Goal: Find specific page/section: Find specific page/section

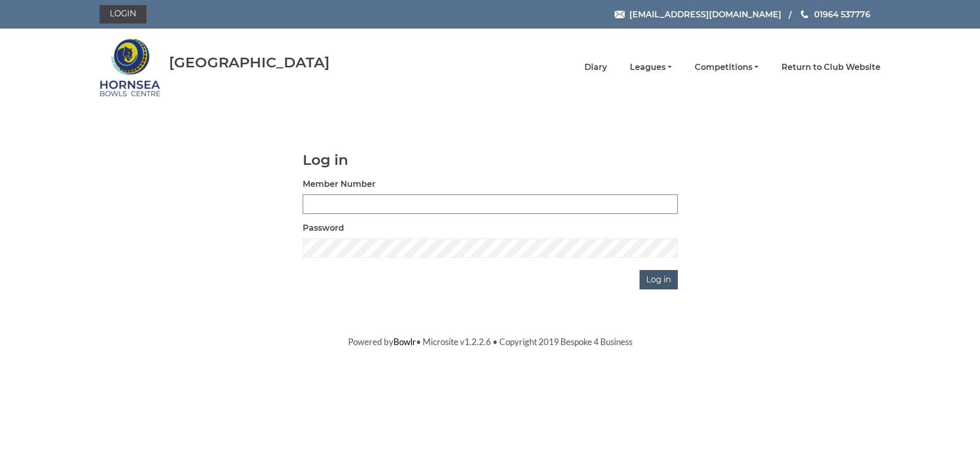
type input "0588"
click at [659, 280] on input "Log in" at bounding box center [659, 279] width 38 height 19
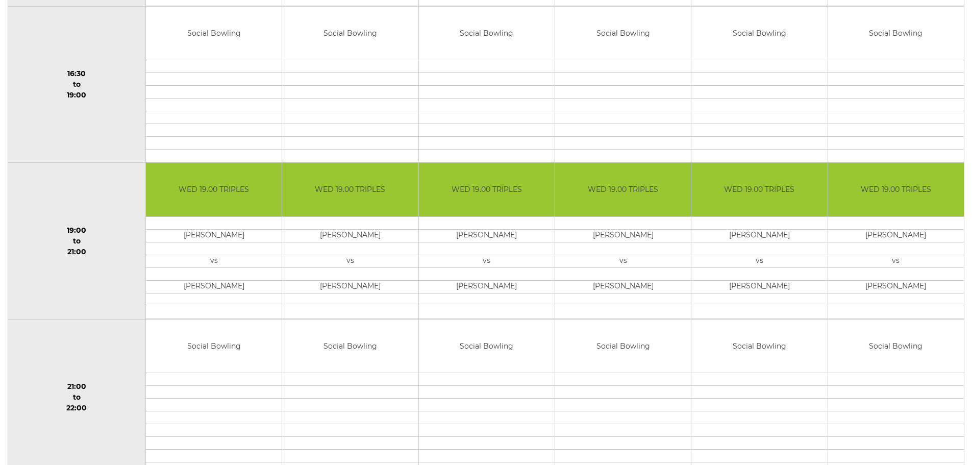
scroll to position [868, 0]
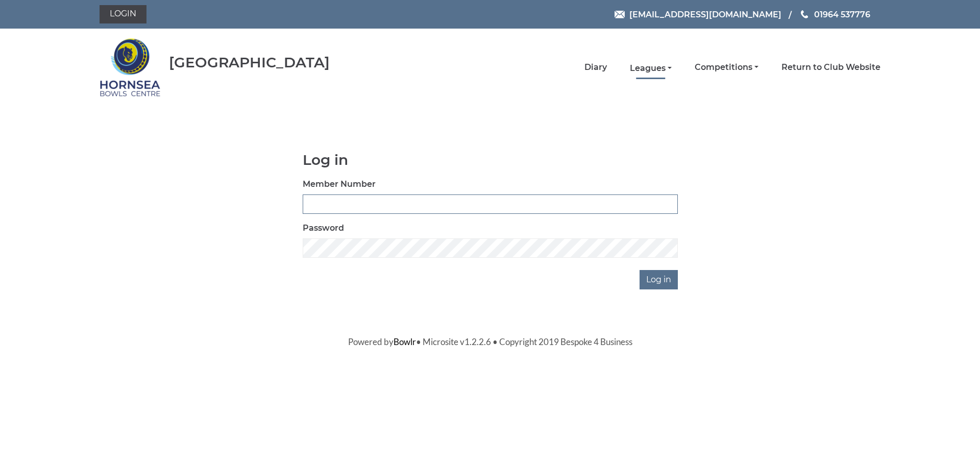
type input "0588"
click at [659, 63] on link "Leagues" at bounding box center [651, 68] width 42 height 11
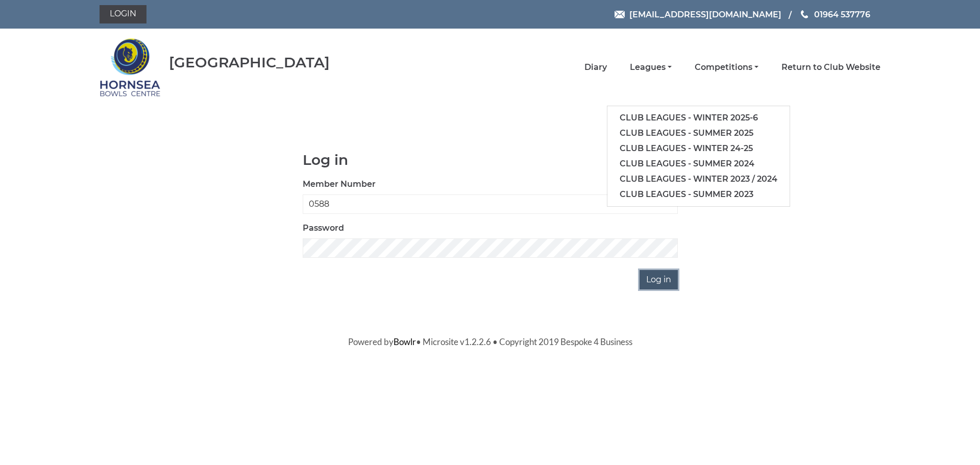
click at [664, 283] on input "Log in" at bounding box center [659, 279] width 38 height 19
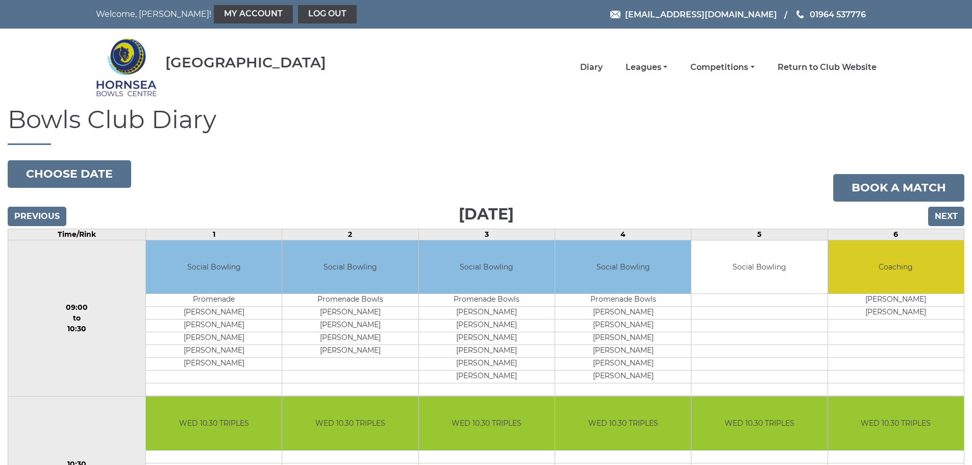
click at [652, 64] on link "Leagues" at bounding box center [647, 67] width 42 height 11
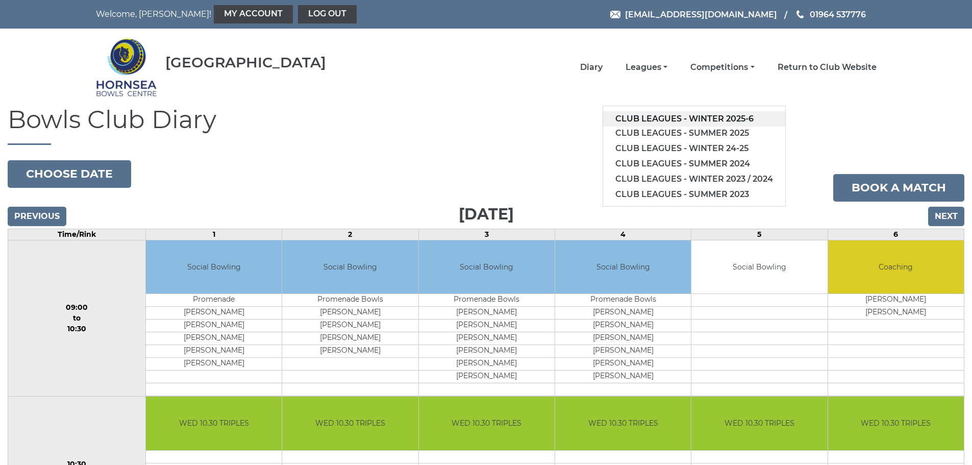
click at [676, 116] on link "Club leagues - Winter 2025-6" at bounding box center [694, 118] width 182 height 15
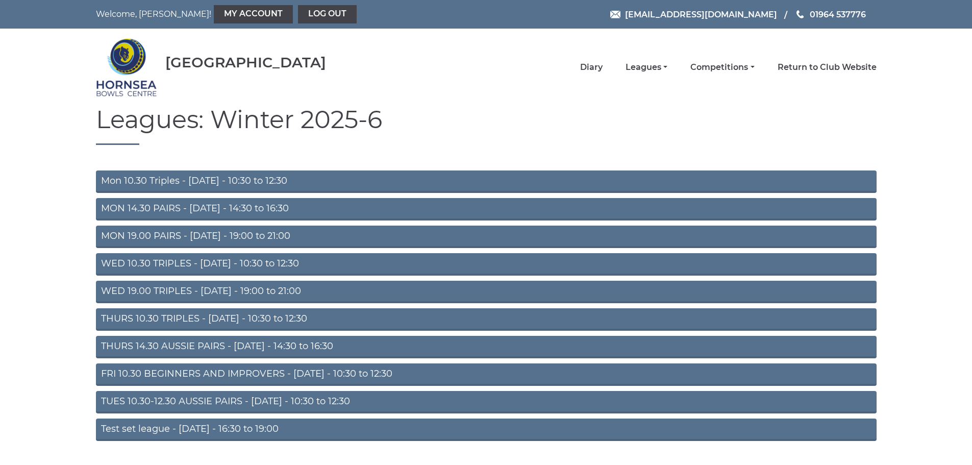
click at [264, 263] on link "WED 10.30 TRIPLES - Wednesday - 10:30 to 12:30" at bounding box center [486, 264] width 781 height 22
